Goal: Task Accomplishment & Management: Manage account settings

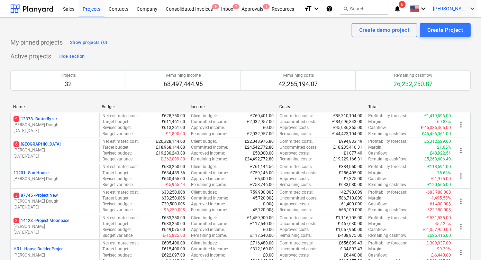
click at [453, 15] on div "[PERSON_NAME] keyboard_arrow_down" at bounding box center [455, 8] width 44 height 17
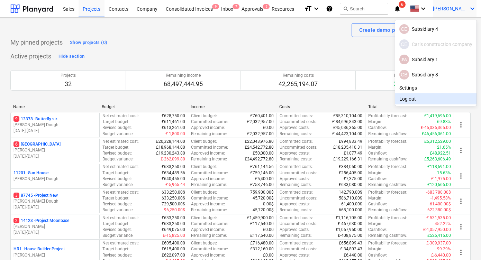
click at [408, 99] on div "Log out" at bounding box center [435, 98] width 81 height 11
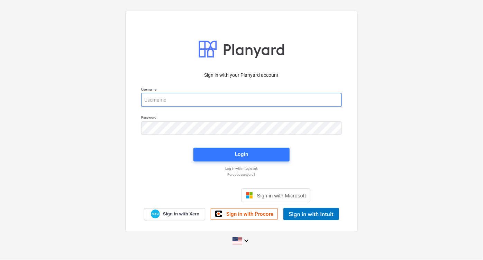
click at [204, 104] on input "email" at bounding box center [241, 100] width 201 height 14
type input "s"
type input "[PERSON_NAME][EMAIL_ADDRESS][DOMAIN_NAME]"
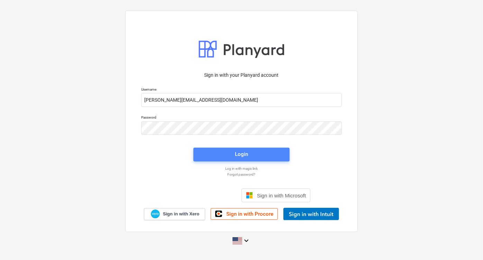
click at [214, 159] on span "Login" at bounding box center [242, 154] width 80 height 9
